Goal: Task Accomplishment & Management: Use online tool/utility

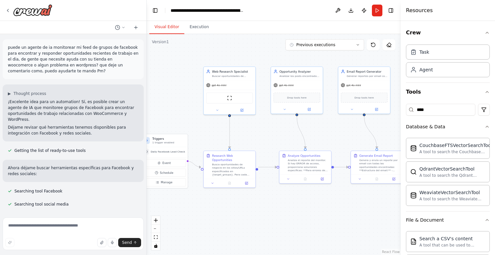
scroll to position [2188, 0]
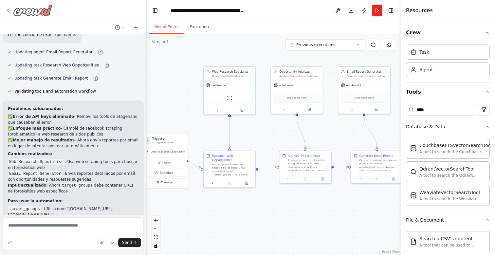
click at [32, 14] on img at bounding box center [32, 10] width 39 height 12
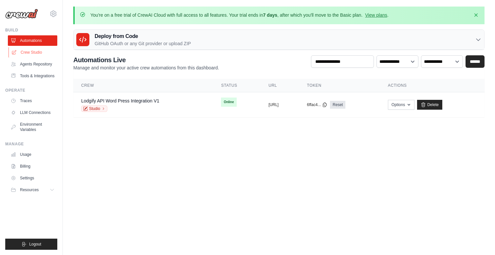
click at [40, 53] on link "Crew Studio" at bounding box center [33, 52] width 49 height 10
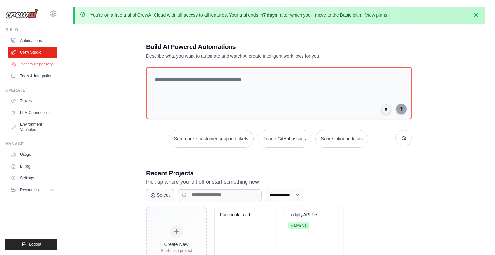
click at [46, 64] on link "Agents Repository" at bounding box center [33, 64] width 49 height 10
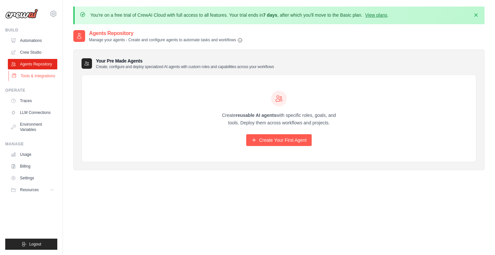
click at [40, 78] on link "Tools & Integrations" at bounding box center [33, 76] width 49 height 10
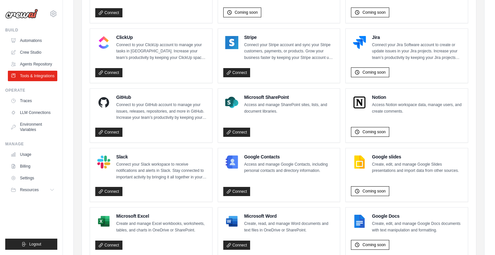
scroll to position [411, 0]
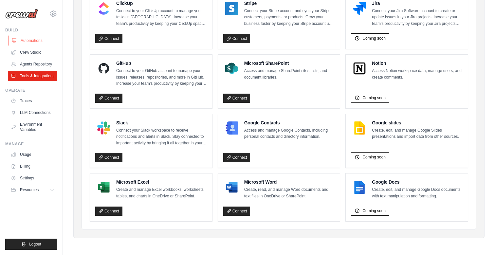
click at [43, 40] on link "Automations" at bounding box center [33, 40] width 49 height 10
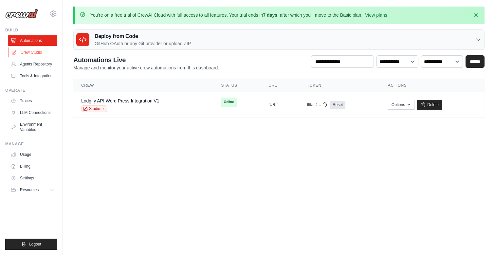
click at [30, 53] on link "Crew Studio" at bounding box center [33, 52] width 49 height 10
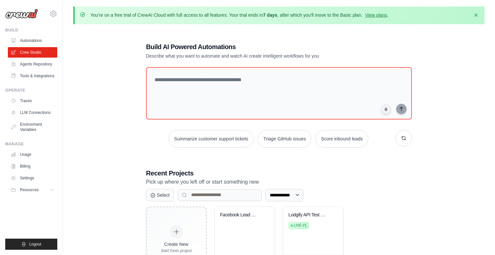
scroll to position [36, 0]
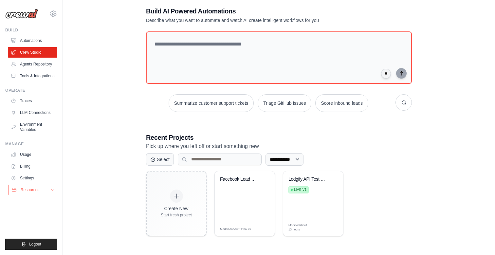
click at [37, 195] on button "Resources" at bounding box center [33, 190] width 49 height 10
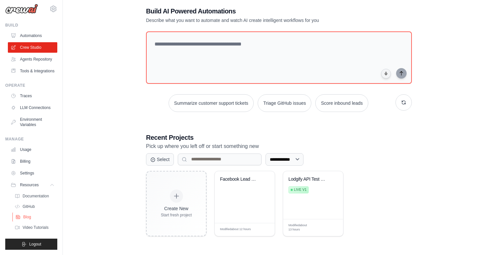
scroll to position [0, 0]
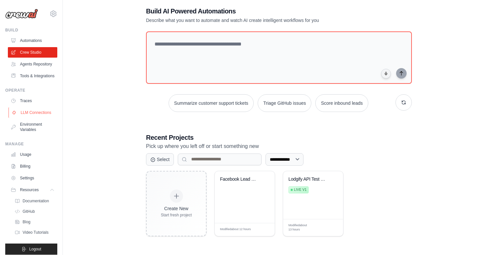
click at [41, 118] on link "LLM Connections" at bounding box center [33, 112] width 49 height 10
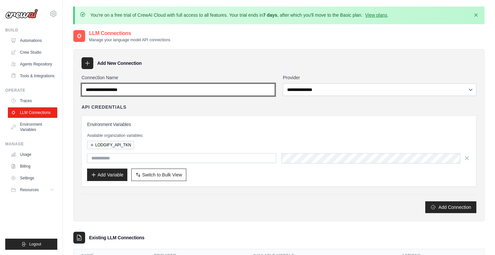
click at [166, 89] on input "Connection Name" at bounding box center [179, 90] width 194 height 12
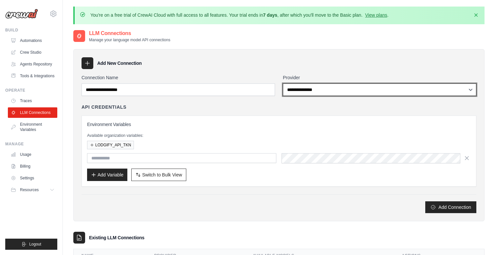
click at [299, 91] on select "**********" at bounding box center [380, 90] width 194 height 12
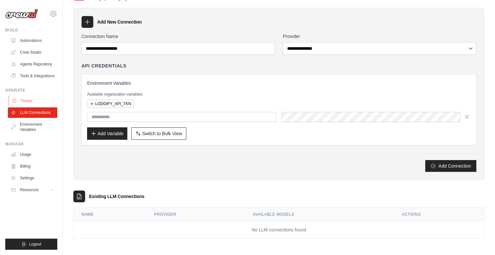
click at [36, 104] on link "Traces" at bounding box center [33, 101] width 49 height 10
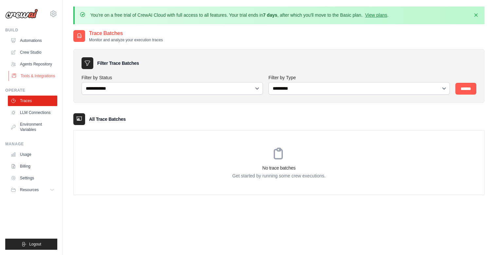
click at [29, 77] on link "Tools & Integrations" at bounding box center [33, 76] width 49 height 10
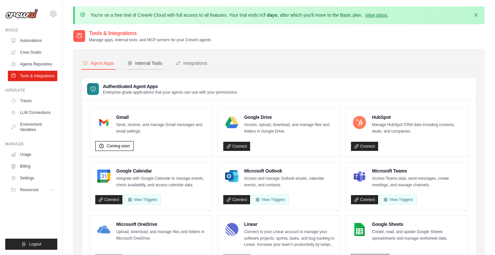
click at [152, 62] on div "Internal Tools" at bounding box center [144, 63] width 35 height 7
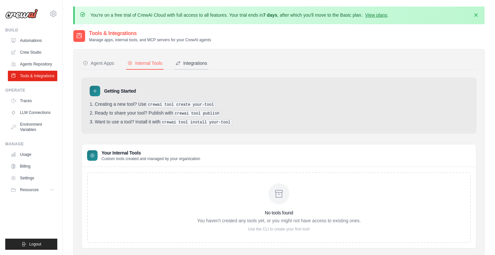
click at [196, 65] on div "Integrations" at bounding box center [192, 63] width 32 height 7
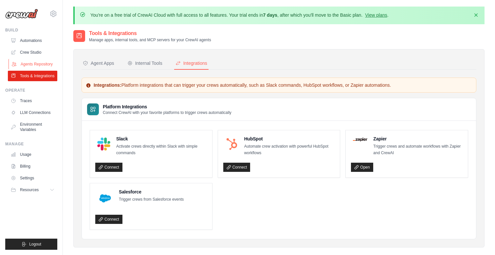
click at [37, 63] on link "Agents Repository" at bounding box center [33, 64] width 49 height 10
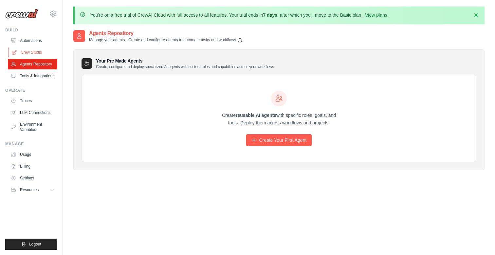
click at [37, 50] on link "Crew Studio" at bounding box center [33, 52] width 49 height 10
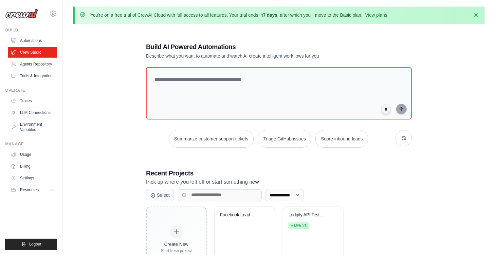
click at [442, 77] on div "**********" at bounding box center [278, 156] width 411 height 255
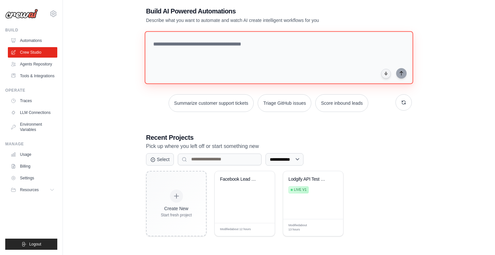
click at [328, 59] on textarea at bounding box center [279, 57] width 269 height 53
click at [248, 47] on textarea at bounding box center [279, 57] width 269 height 53
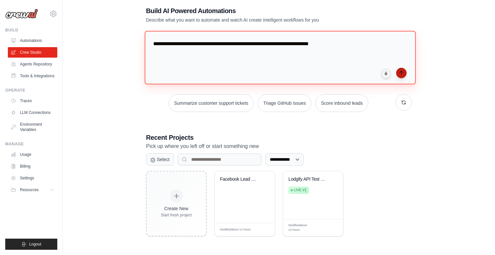
type textarea "**********"
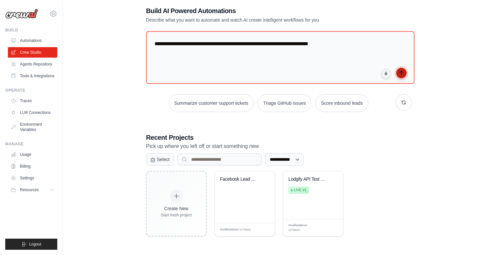
click at [401, 72] on icon "submit" at bounding box center [401, 72] width 5 height 5
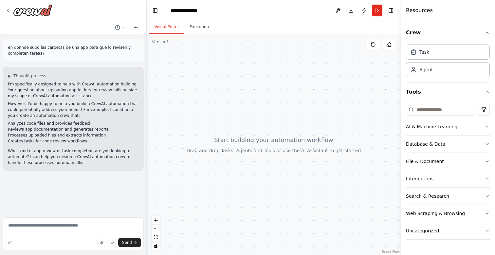
click at [85, 93] on p "I'm specifically designed to help with CrewAI automation building. Your questio…" at bounding box center [73, 90] width 131 height 18
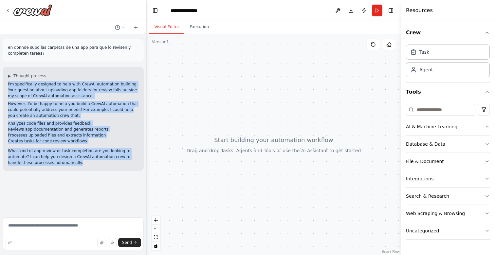
drag, startPoint x: 85, startPoint y: 93, endPoint x: 105, endPoint y: 154, distance: 63.6
click at [105, 154] on div "I'm specifically designed to help with CrewAI automation building. Your questio…" at bounding box center [73, 123] width 131 height 85
click at [104, 154] on p "What kind of app review or task completion are you looking to automate? I can h…" at bounding box center [73, 157] width 131 height 18
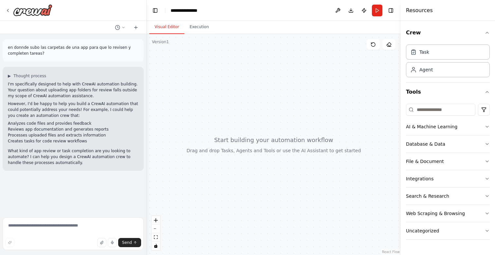
click at [104, 154] on p "What kind of app review or task completion are you looking to automate? I can h…" at bounding box center [73, 157] width 131 height 18
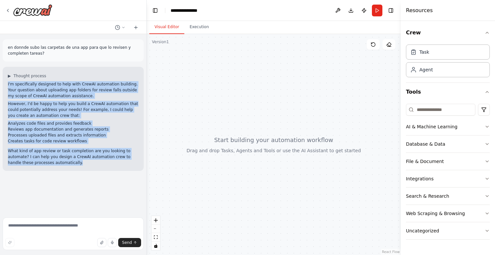
drag, startPoint x: 104, startPoint y: 154, endPoint x: 94, endPoint y: 86, distance: 68.6
click at [94, 86] on div "I'm specifically designed to help with CrewAI automation building. Your questio…" at bounding box center [73, 123] width 131 height 85
click at [101, 135] on li "Processes uploaded files and extracts information" at bounding box center [73, 135] width 131 height 6
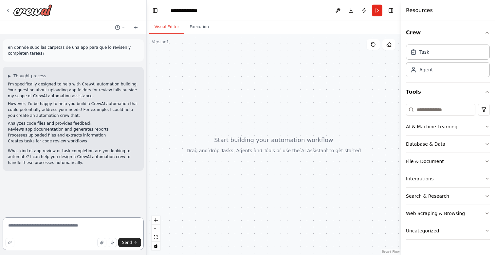
click at [65, 221] on textarea at bounding box center [73, 233] width 141 height 33
type textarea "**********"
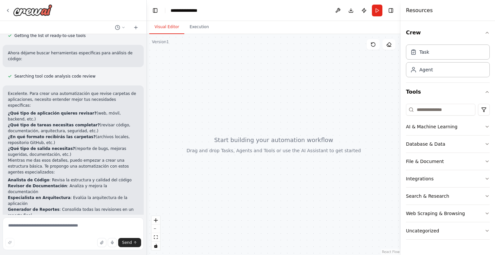
scroll to position [222, 0]
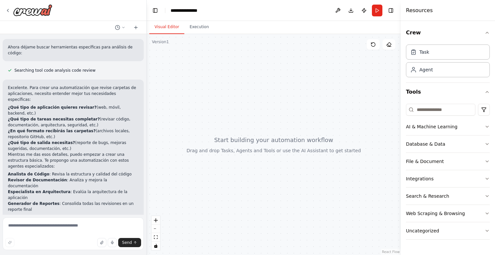
click at [91, 104] on li "¿Qué tipo de aplicación quieres revisar? (web, móvil, backend, etc.)" at bounding box center [73, 110] width 131 height 12
copy li "web"
click at [68, 236] on textarea at bounding box center [73, 233] width 141 height 33
click at [68, 231] on textarea at bounding box center [73, 233] width 141 height 33
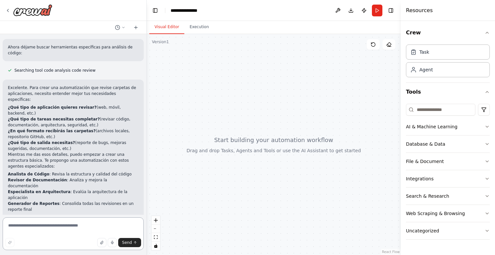
paste textarea "***"
click at [93, 128] on li "¿En qué formato recibirás las carpetas? (archivos locales, repositorio GitHub, …" at bounding box center [73, 134] width 131 height 12
drag, startPoint x: 93, startPoint y: 120, endPoint x: 110, endPoint y: 119, distance: 17.1
click at [110, 128] on li "¿En qué formato recibirás las carpetas? (archivos locales, repositorio GitHub, …" at bounding box center [73, 134] width 131 height 12
copy li "archivos locales"
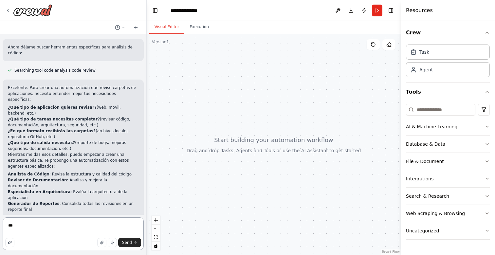
click at [53, 230] on textarea "***" at bounding box center [73, 233] width 141 height 33
paste textarea "**********"
click at [35, 152] on p "Mientras me das esos detalles, puedo empezar a crear una estructura básica. Te …" at bounding box center [73, 161] width 131 height 18
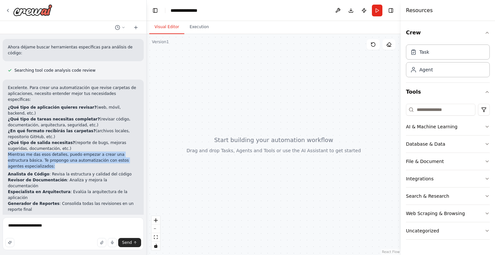
click at [35, 152] on p "Mientras me das esos detalles, puedo empezar a crear una estructura básica. Te …" at bounding box center [73, 161] width 131 height 18
click at [54, 152] on p "Mientras me das esos detalles, puedo empezar a crear una estructura básica. Te …" at bounding box center [73, 161] width 131 height 18
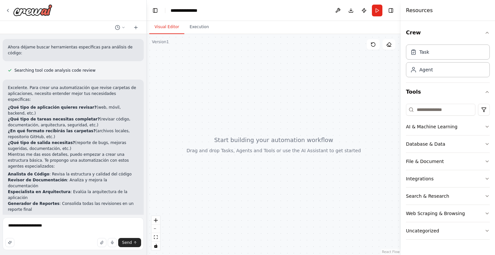
click at [54, 171] on li "Analista de Código : Revisa la estructura y calidad del código" at bounding box center [73, 174] width 131 height 6
click at [64, 227] on textarea "**********" at bounding box center [73, 233] width 141 height 33
type textarea "**********"
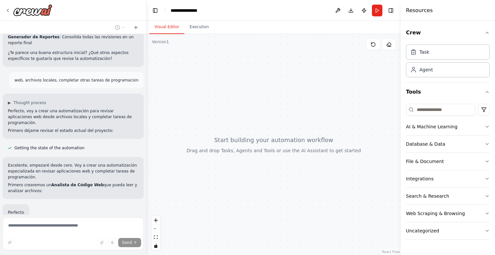
scroll to position [409, 0]
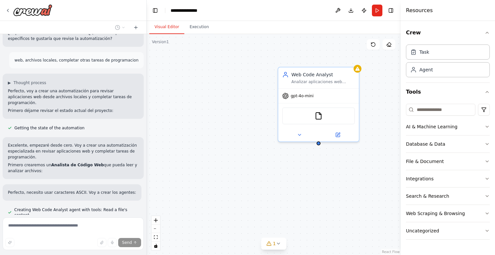
click at [63, 162] on p "Primero crearemos un Analista de Código Web que pueda leer y analizar archivos:" at bounding box center [73, 168] width 131 height 12
click at [79, 162] on p "Primero crearemos un Analista de Código Web que pueda leer y analizar archivos:" at bounding box center [73, 168] width 131 height 12
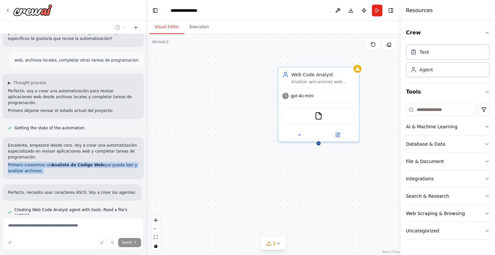
click at [79, 162] on p "Primero crearemos un Analista de Código Web que pueda leer y analizar archivos:" at bounding box center [73, 168] width 131 height 12
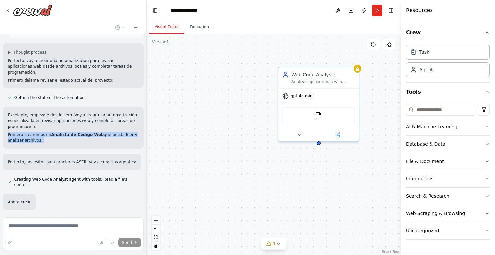
click at [79, 154] on div "Perfecto, necesito usar caracteres ASCII. Voy a crear los agentes:" at bounding box center [72, 162] width 139 height 16
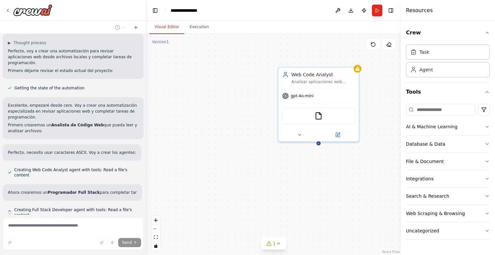
scroll to position [455, 0]
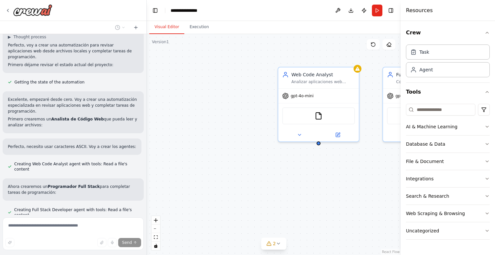
click at [79, 184] on p "Ahora crearemos un Programador Full Stack para completar tareas de programación:" at bounding box center [73, 190] width 131 height 12
click at [82, 184] on p "Ahora crearemos un Programador Full Stack para completar tareas de programación:" at bounding box center [73, 190] width 131 height 12
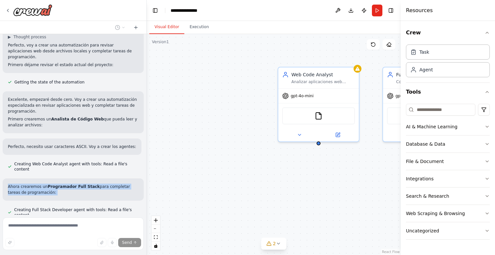
click at [82, 184] on p "Ahora crearemos un Programador Full Stack para completar tareas de programación:" at bounding box center [73, 190] width 131 height 12
click at [89, 184] on p "Ahora crearemos un Programador Full Stack para completar tareas de programación:" at bounding box center [73, 190] width 131 height 12
click at [96, 184] on p "Ahora crearemos un Programador Full Stack para completar tareas de programación:" at bounding box center [73, 190] width 131 height 12
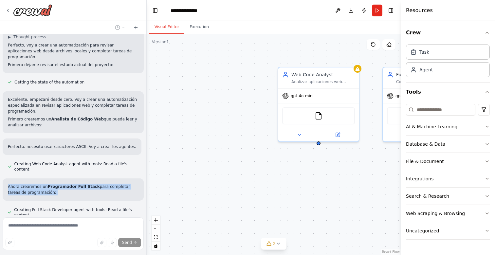
click at [96, 184] on p "Ahora crearemos un Programador Full Stack para completar tareas de programación:" at bounding box center [73, 190] width 131 height 12
click at [104, 184] on p "Ahora crearemos un Programador Full Stack para completar tareas de programación:" at bounding box center [73, 190] width 131 height 12
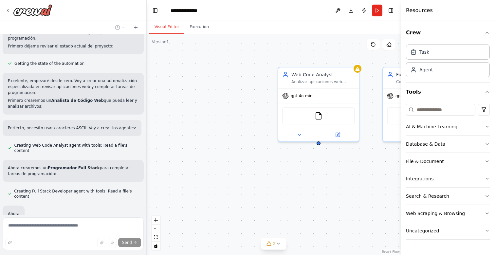
click at [104, 159] on div "en donnde subo las carpetas de una app para que lo revisen y completen tareas? …" at bounding box center [73, 124] width 146 height 181
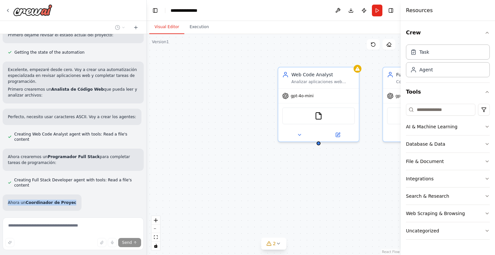
scroll to position [490, 0]
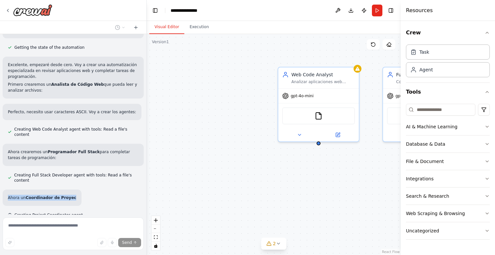
click at [104, 159] on div "en donnde subo las carpetas de una app para que lo revisen y completen tareas? …" at bounding box center [73, 124] width 146 height 181
click at [94, 195] on p "Ahora un Coordinador de Proyectos para organizar y reportar:" at bounding box center [71, 198] width 126 height 6
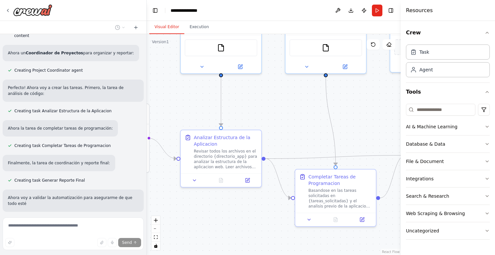
scroll to position [640, 0]
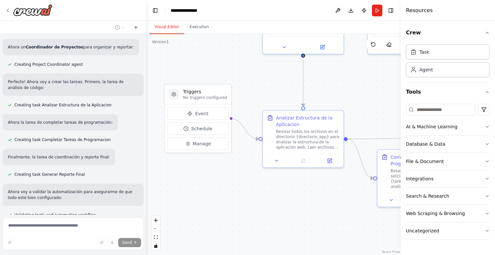
drag, startPoint x: 237, startPoint y: 123, endPoint x: 222, endPoint y: 35, distance: 89.1
click at [222, 35] on div ".deletable-edge-delete-btn { width: 20px; height: 20px; border: 0px solid #ffff…" at bounding box center [274, 144] width 254 height 221
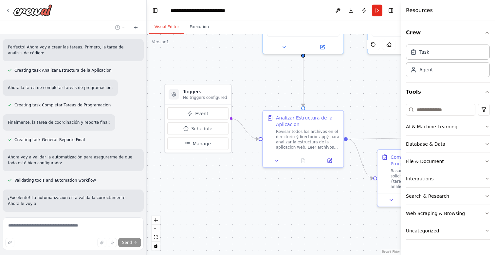
scroll to position [681, 0]
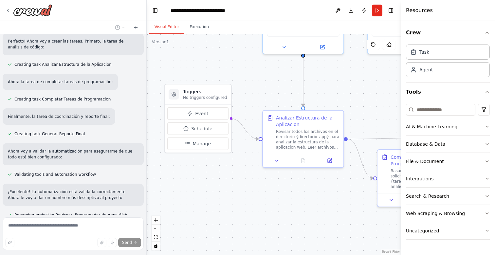
click at [107, 189] on p "¡Excelente! La automatización está validada correctamente. Ahora le voy a dar u…" at bounding box center [73, 195] width 131 height 12
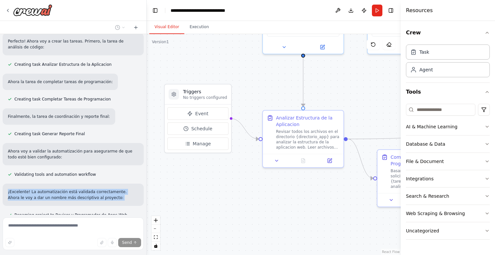
click at [107, 189] on p "¡Excelente! La automatización está validada correctamente. Ahora le voy a dar u…" at bounding box center [73, 195] width 131 height 12
click at [116, 189] on p "¡Excelente! La automatización está validada correctamente. Ahora le voy a dar u…" at bounding box center [73, 195] width 131 height 12
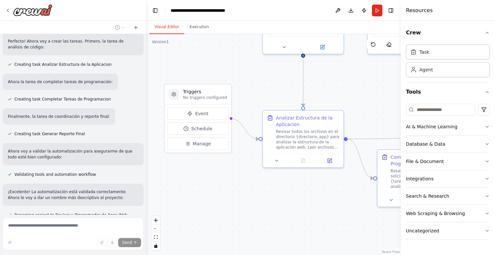
click at [116, 189] on p "¡Excelente! La automatización está validada correctamente. Ahora le voy a dar u…" at bounding box center [73, 195] width 131 height 12
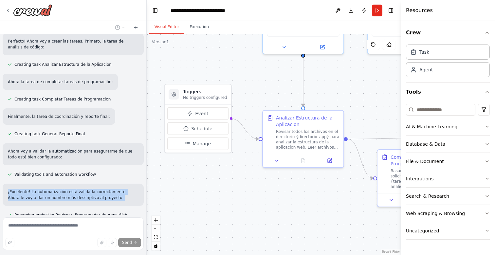
click at [116, 189] on p "¡Excelente! La automatización está validada correctamente. Ahora le voy a dar u…" at bounding box center [73, 195] width 131 height 12
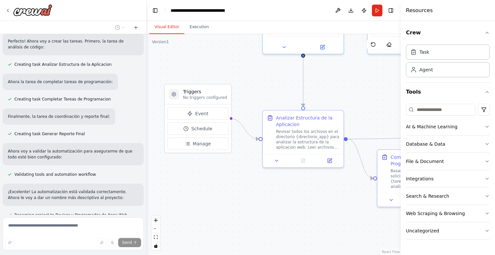
click at [116, 189] on p "¡Excelente! La automatización está validada correctamente. Ahora le voy a dar u…" at bounding box center [73, 195] width 131 height 12
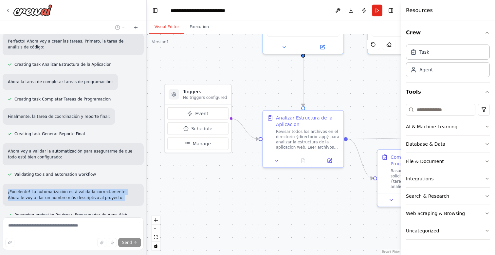
click at [116, 189] on p "¡Excelente! La automatización está validada correctamente. Ahora le voy a dar u…" at bounding box center [73, 195] width 131 height 12
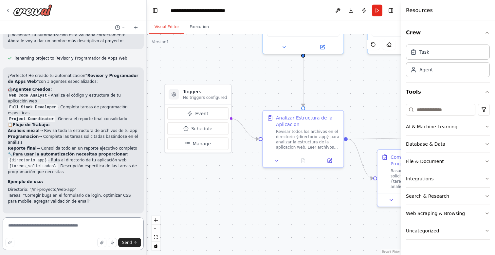
scroll to position [840, 0]
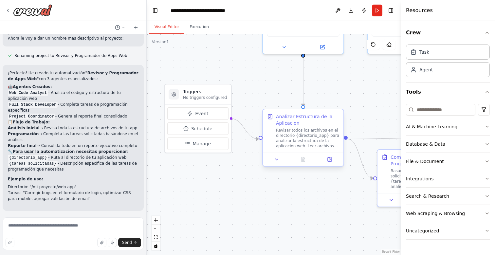
click at [306, 146] on div "Revisar todos los archivos en el directorio {directorio_app} para analizar la e…" at bounding box center [308, 138] width 64 height 21
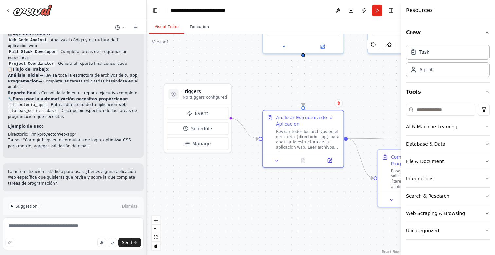
click at [92, 229] on button "Run Automation" at bounding box center [73, 234] width 131 height 10
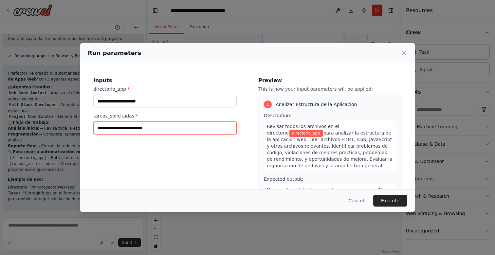
click at [149, 126] on input "tareas_solicitadas *" at bounding box center [164, 128] width 143 height 12
click at [161, 129] on input "tareas_solicitadas *" at bounding box center [164, 128] width 143 height 12
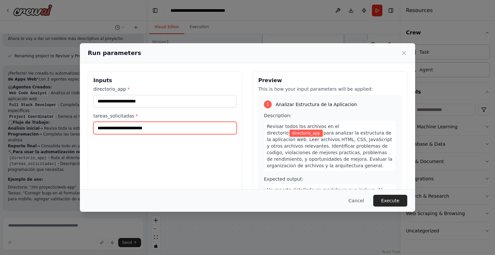
click at [161, 129] on input "tareas_solicitadas *" at bounding box center [164, 128] width 143 height 12
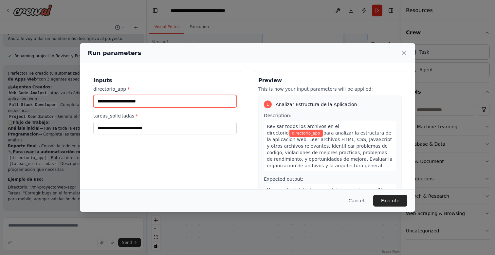
click at [161, 105] on input "directorio_app *" at bounding box center [164, 101] width 143 height 12
click at [161, 104] on input "directorio_app *" at bounding box center [164, 101] width 143 height 12
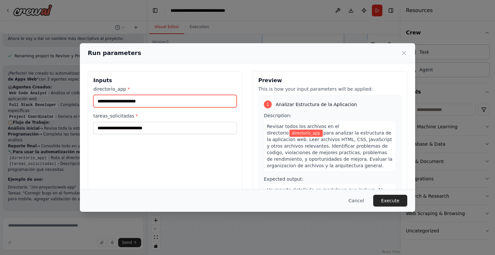
click at [161, 104] on input "directorio_app *" at bounding box center [164, 101] width 143 height 12
click at [355, 198] on button "Cancel" at bounding box center [357, 201] width 26 height 12
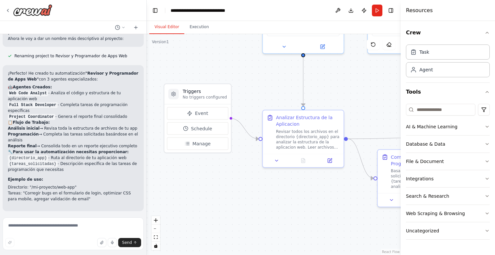
click at [95, 168] on div "¡Perfecto! He creado tu automatización "Revisor y Programador de Apps Web" con …" at bounding box center [73, 138] width 131 height 136
click at [108, 190] on li "Tareas: "Corregir bugs en el formulario de login, optimizar CSS para mobile, ag…" at bounding box center [73, 196] width 131 height 12
click at [296, 126] on div "Analizar Estructura de la Aplicacion Revisar todos los archivos en el directori…" at bounding box center [308, 130] width 64 height 35
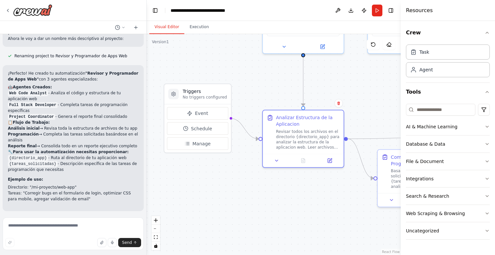
click at [378, 9] on button "Run" at bounding box center [377, 11] width 10 height 12
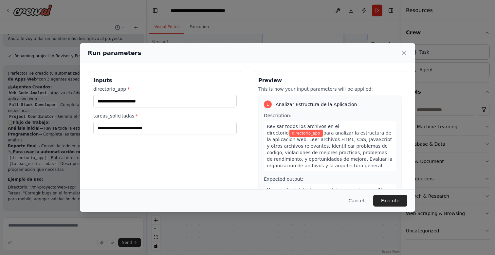
click at [156, 93] on div "directorio_app *" at bounding box center [164, 97] width 143 height 22
click at [156, 98] on input "directorio_app *" at bounding box center [164, 101] width 143 height 12
paste input "**********"
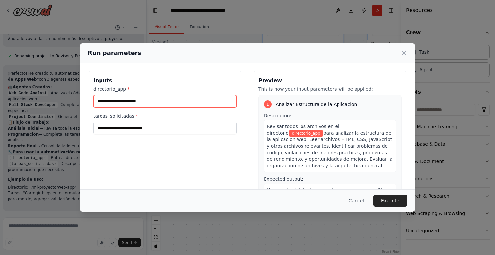
type input "**********"
drag, startPoint x: 160, startPoint y: 99, endPoint x: 69, endPoint y: 99, distance: 91.1
click at [69, 99] on div "**********" at bounding box center [247, 127] width 495 height 255
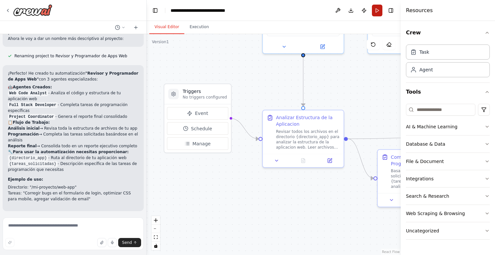
click at [375, 16] on button "Run" at bounding box center [377, 11] width 10 height 12
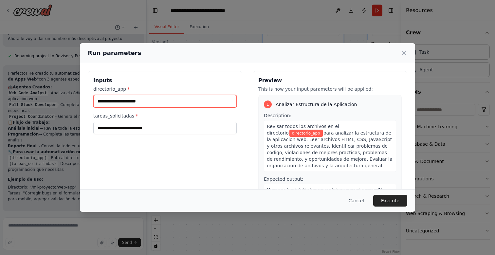
click at [188, 103] on input "directorio_app *" at bounding box center [164, 101] width 143 height 12
paste input "**********"
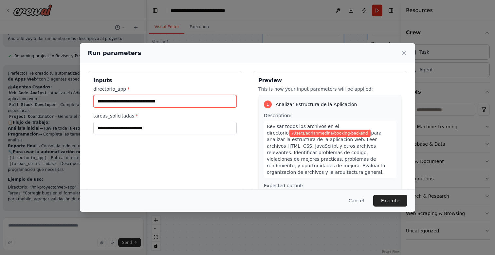
type input "**********"
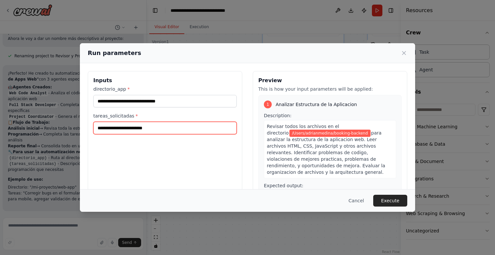
click at [185, 128] on input "tareas_solicitadas *" at bounding box center [164, 128] width 143 height 12
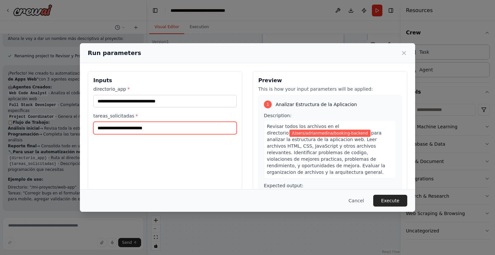
click at [185, 128] on input "tareas_solicitadas *" at bounding box center [164, 128] width 143 height 12
type input "**********"
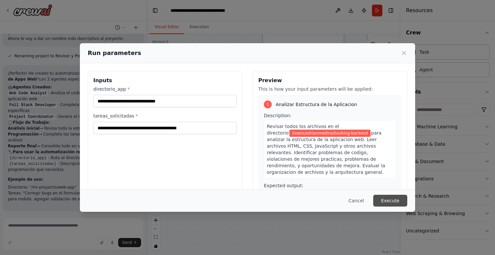
click at [393, 196] on button "Execute" at bounding box center [390, 201] width 34 height 12
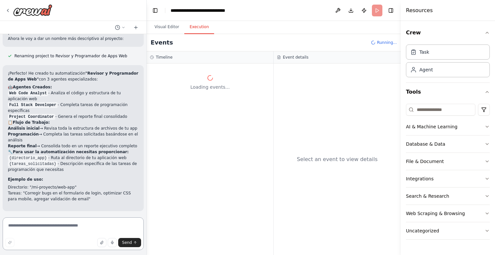
click at [54, 233] on textarea at bounding box center [73, 233] width 141 height 33
click at [54, 227] on textarea at bounding box center [73, 233] width 141 height 33
type textarea "*"
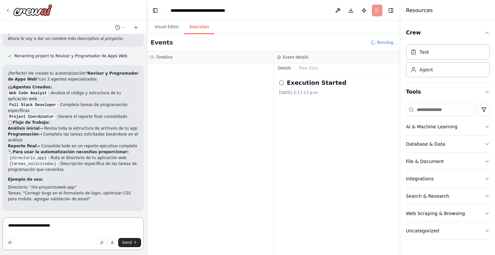
click at [44, 229] on textarea "**********" at bounding box center [73, 233] width 141 height 33
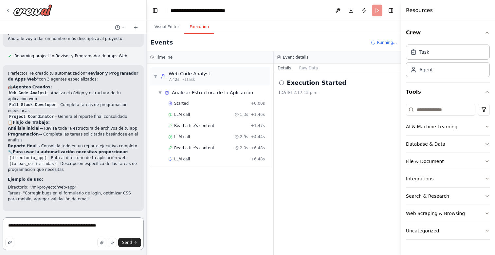
type textarea "**********"
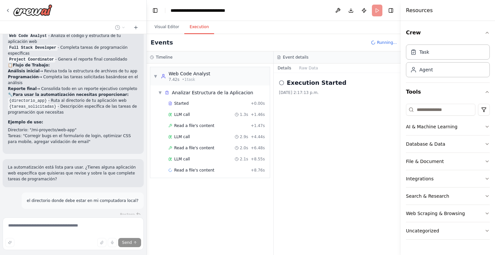
scroll to position [898, 0]
click at [187, 135] on span "LLM call" at bounding box center [182, 136] width 16 height 5
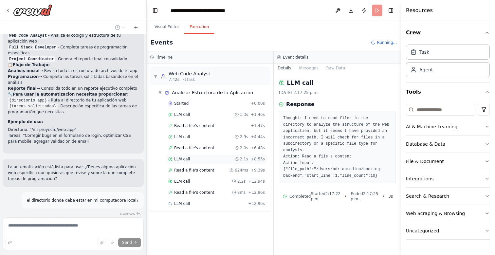
click at [188, 154] on div "LLM call 2.1s + 8.55s" at bounding box center [216, 159] width 101 height 10
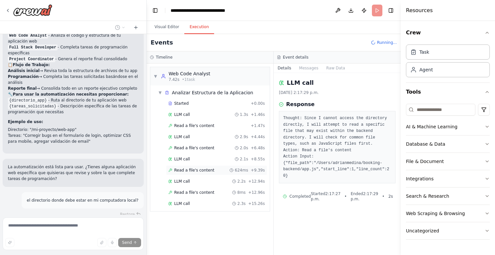
click at [188, 173] on span "Read a file's content" at bounding box center [194, 170] width 40 height 5
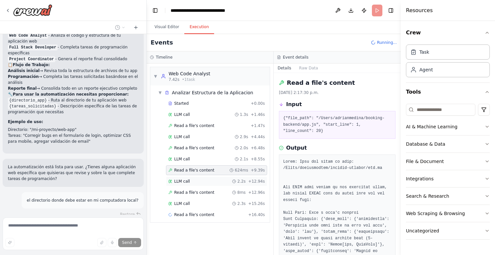
click at [187, 179] on div "LLM call 2.2s + 12.94s" at bounding box center [216, 182] width 101 height 10
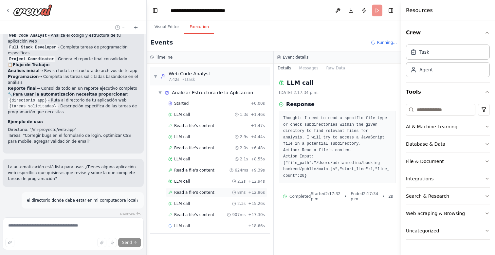
click at [188, 189] on div "Read a file's content 8ms + 12.96s" at bounding box center [216, 193] width 101 height 10
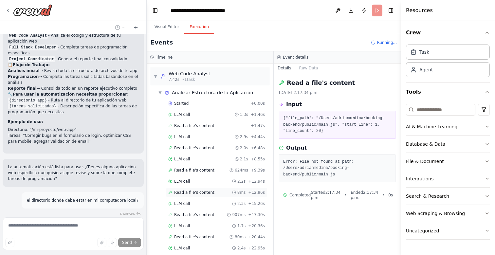
scroll to position [30, 0]
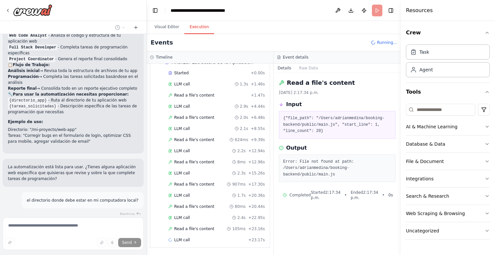
click at [189, 234] on div "Started + 0.00s LLM call 1.3s + 1.46s Read a file's content + 1.47s LLM call 2.…" at bounding box center [213, 157] width 114 height 178
click at [189, 230] on span "Read a file's content" at bounding box center [194, 228] width 40 height 5
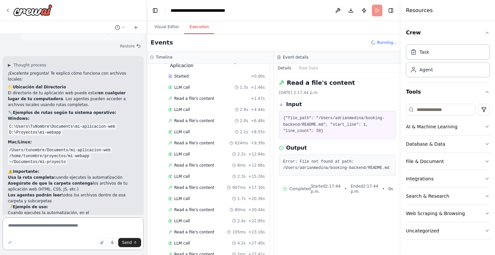
scroll to position [1072, 0]
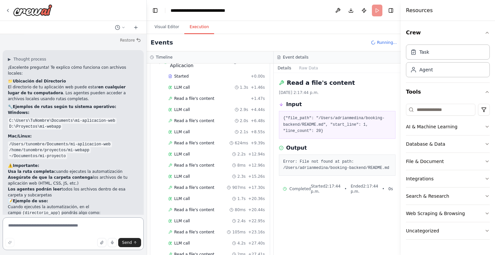
paste textarea "**********"
click at [67, 227] on textarea "**********" at bounding box center [73, 233] width 141 height 33
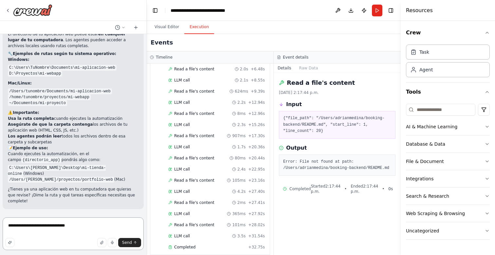
scroll to position [330, 0]
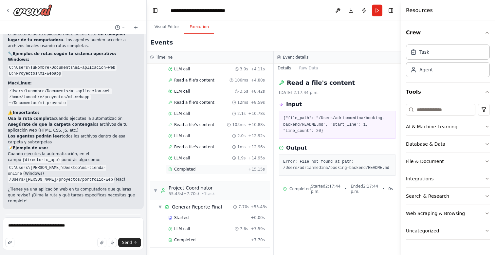
click at [208, 167] on div "Completed" at bounding box center [206, 169] width 77 height 5
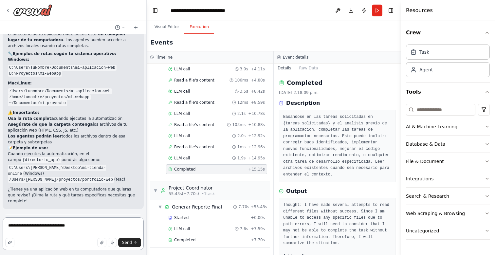
click at [93, 233] on textarea "**********" at bounding box center [73, 233] width 141 height 33
type textarea "**********"
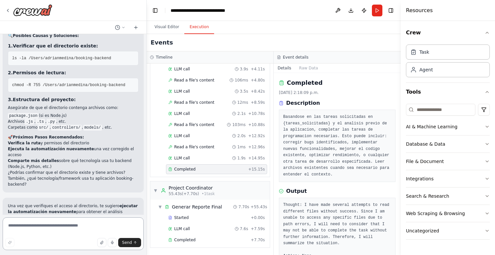
scroll to position [1398, 0]
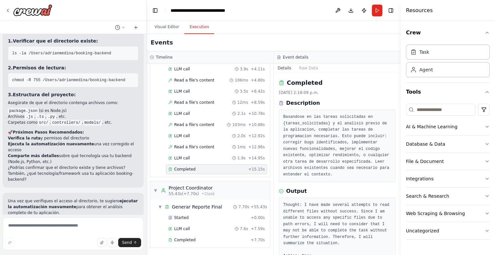
click at [15, 153] on li "Comparte más detalles sobre qué tecnología usa tu backend (Node.js, Python, etc…" at bounding box center [73, 159] width 131 height 12
drag, startPoint x: 15, startPoint y: 104, endPoint x: 22, endPoint y: 105, distance: 7.2
click at [22, 153] on li "Comparte más detalles sobre qué tecnología usa tu backend (Node.js, Python, etc…" at bounding box center [73, 159] width 131 height 12
copy li "Node.js"
click at [47, 232] on textarea at bounding box center [73, 233] width 141 height 33
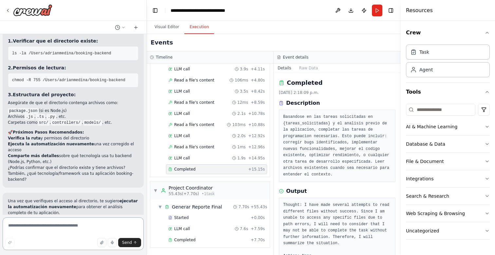
paste textarea "*******"
type textarea "*******"
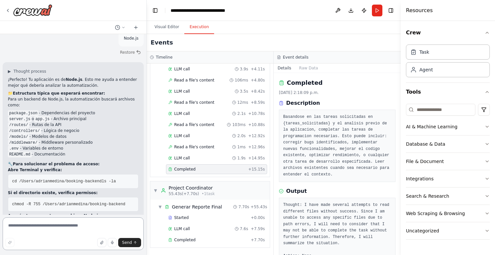
scroll to position [1575, 0]
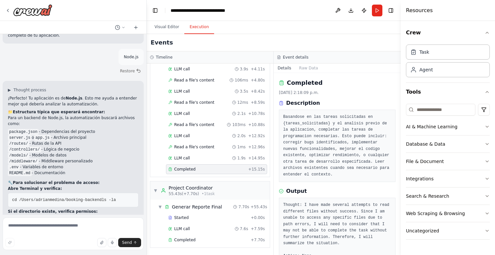
click at [89, 193] on pre "cd /Users/adrianmedina/booking-backend ls -la" at bounding box center [73, 200] width 131 height 14
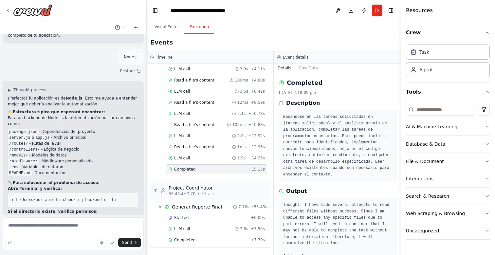
click at [88, 221] on span "chmod -R 755 /Users/adrianmedina/booking-backend" at bounding box center [68, 223] width 113 height 5
copy div "chmod -R 755 /Users/adrianmedina/booking-backend"
click at [78, 221] on span "chmod -R 755 /Users/adrianmedina/booking-backend" at bounding box center [68, 223] width 113 height 5
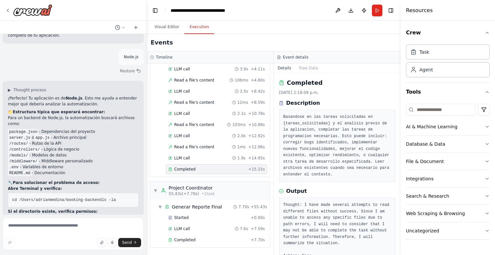
click at [78, 221] on span "chmod -R 755 /Users/adrianmedina/booking-backend" at bounding box center [68, 223] width 113 height 5
copy div "chmod -R 755 /Users/adrianmedina/booking-backend"
click at [97, 228] on textarea at bounding box center [73, 233] width 141 height 33
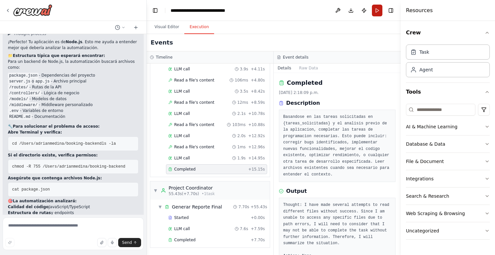
click at [378, 12] on button "Run" at bounding box center [377, 11] width 10 height 12
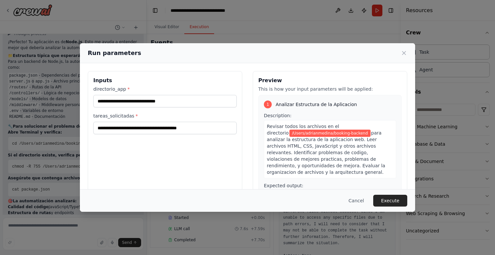
click at [386, 202] on button "Execute" at bounding box center [390, 201] width 34 height 12
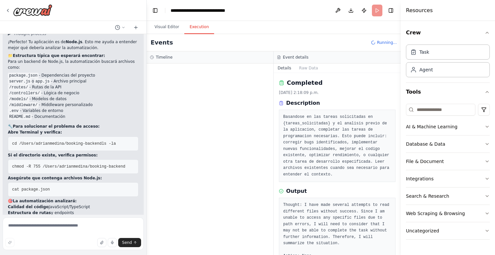
scroll to position [19, 0]
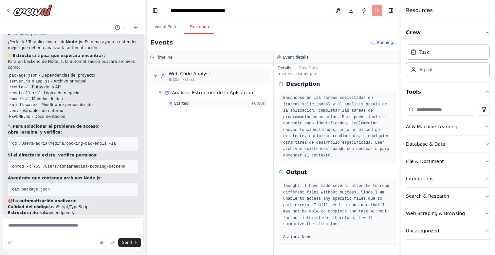
click at [206, 100] on div "Started + 0.00s" at bounding box center [216, 104] width 101 height 10
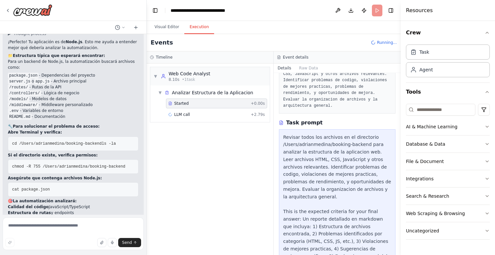
scroll to position [89, 0]
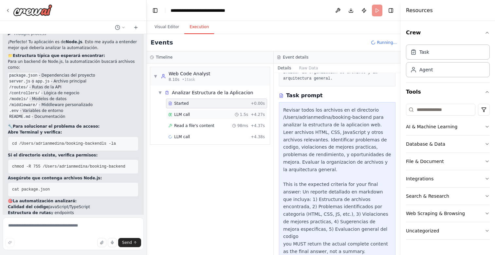
click at [220, 112] on div "LLM call 1.5s + 4.27s" at bounding box center [216, 114] width 97 height 5
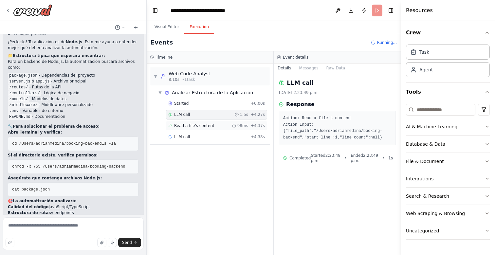
click at [208, 127] on span "Read a file's content" at bounding box center [194, 125] width 40 height 5
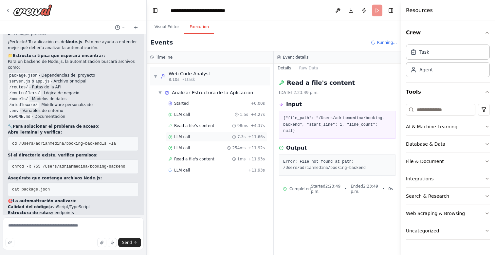
click at [207, 138] on div "LLM call 7.3s + 11.66s" at bounding box center [216, 136] width 97 height 5
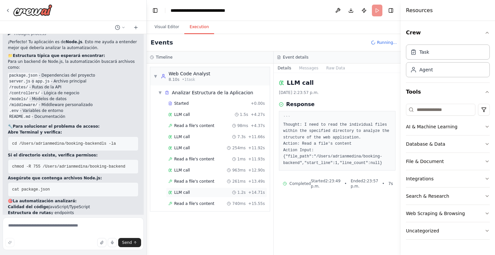
click at [202, 196] on div "LLM call 1.2s + 14.71s" at bounding box center [216, 193] width 101 height 10
click at [202, 206] on span "Read a file's content" at bounding box center [194, 203] width 40 height 5
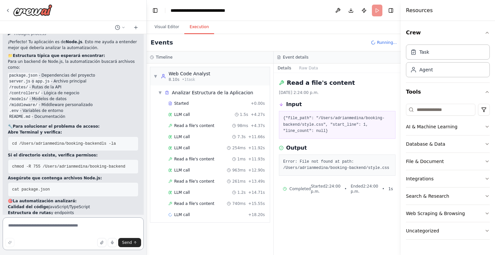
click at [68, 230] on textarea at bounding box center [73, 233] width 141 height 33
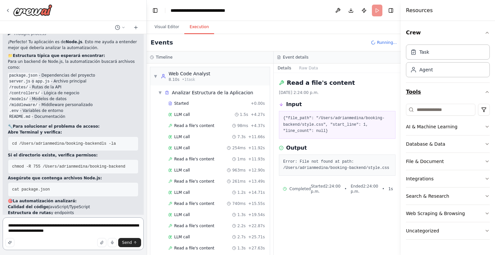
type textarea "**********"
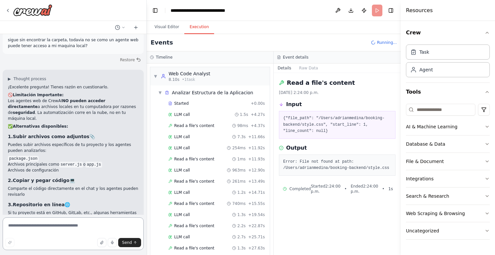
scroll to position [1879, 0]
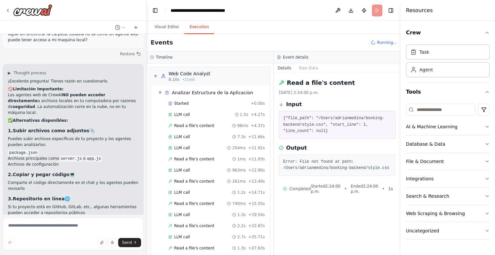
click at [125, 224] on p "Vamos a modificar la automatización para que trabaje con archivos que tú subas …" at bounding box center [73, 233] width 131 height 18
click at [199, 252] on div "Read a file's content 1.3s + 27.63s" at bounding box center [216, 248] width 101 height 10
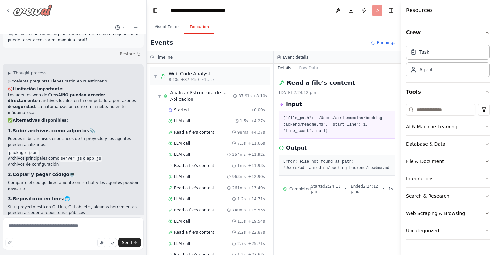
click at [25, 7] on img at bounding box center [32, 10] width 39 height 12
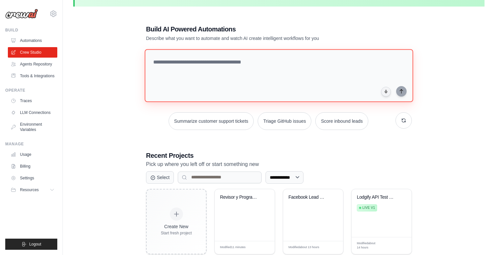
click at [282, 67] on textarea at bounding box center [279, 75] width 269 height 53
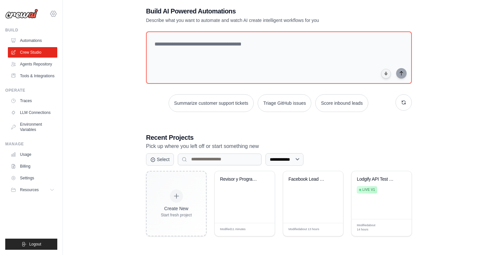
click at [56, 17] on icon at bounding box center [53, 14] width 8 height 8
click at [39, 20] on div "[EMAIL_ADDRESS][DOMAIN_NAME] Settings" at bounding box center [31, 10] width 52 height 21
click at [35, 36] on link "Automations" at bounding box center [33, 40] width 49 height 10
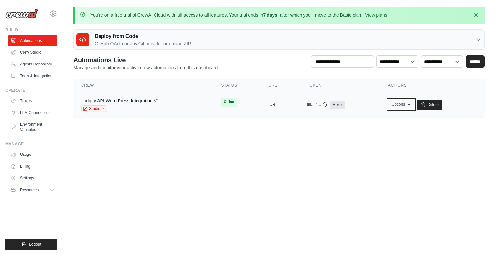
click at [412, 106] on icon "button" at bounding box center [408, 104] width 5 height 5
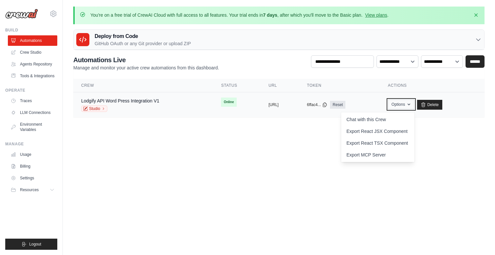
click at [412, 106] on icon "button" at bounding box center [408, 104] width 5 height 5
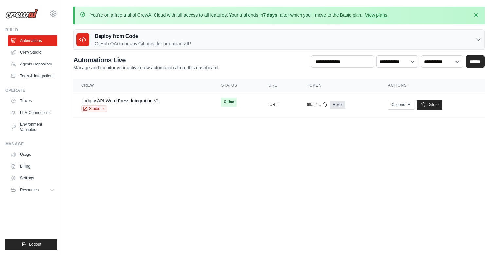
click at [294, 157] on body "[EMAIL_ADDRESS][DOMAIN_NAME] Settings Build Automations Resources" at bounding box center [247, 127] width 495 height 255
